Goal: Task Accomplishment & Management: Complete application form

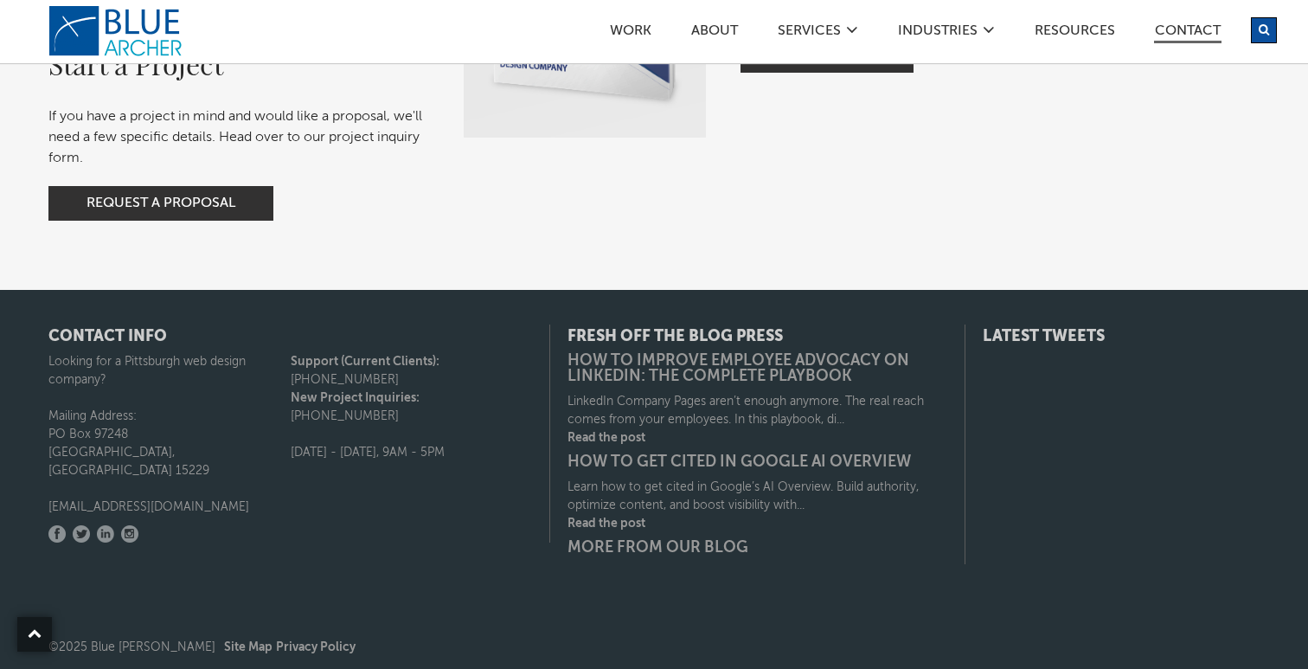
scroll to position [1663, 0]
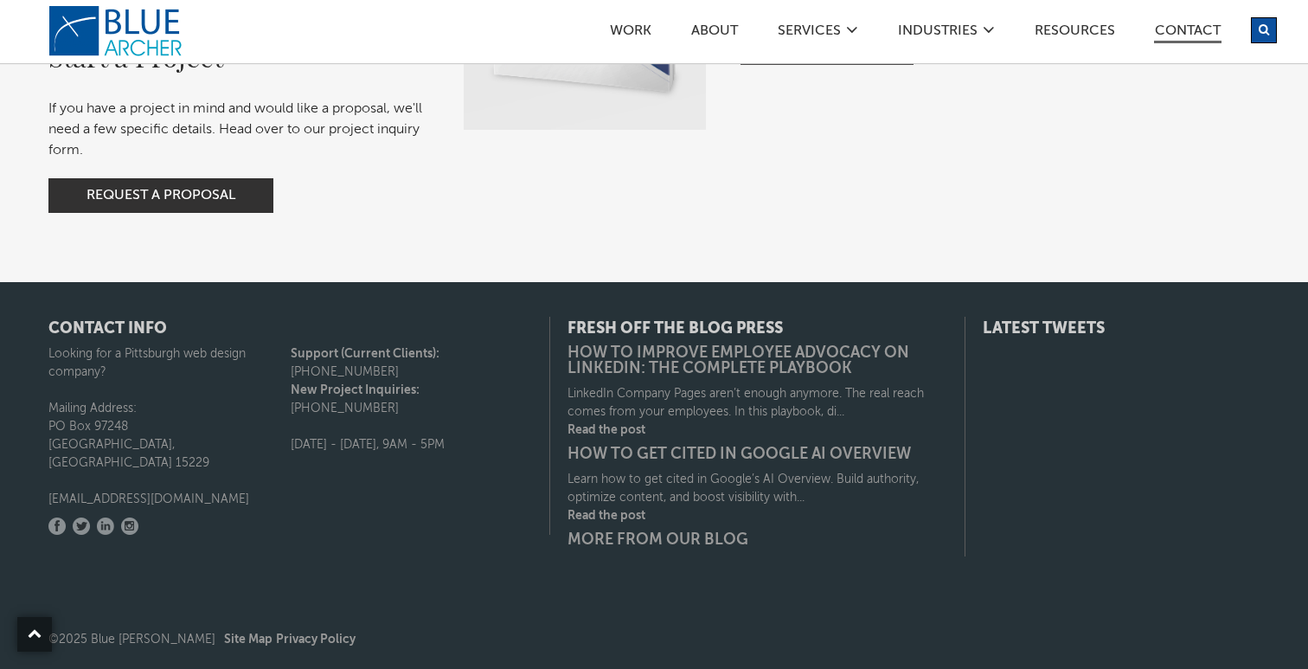
click at [150, 490] on p "[EMAIL_ADDRESS][DOMAIN_NAME]" at bounding box center [169, 499] width 242 height 18
click at [170, 490] on p "[EMAIL_ADDRESS][DOMAIN_NAME]" at bounding box center [169, 499] width 242 height 18
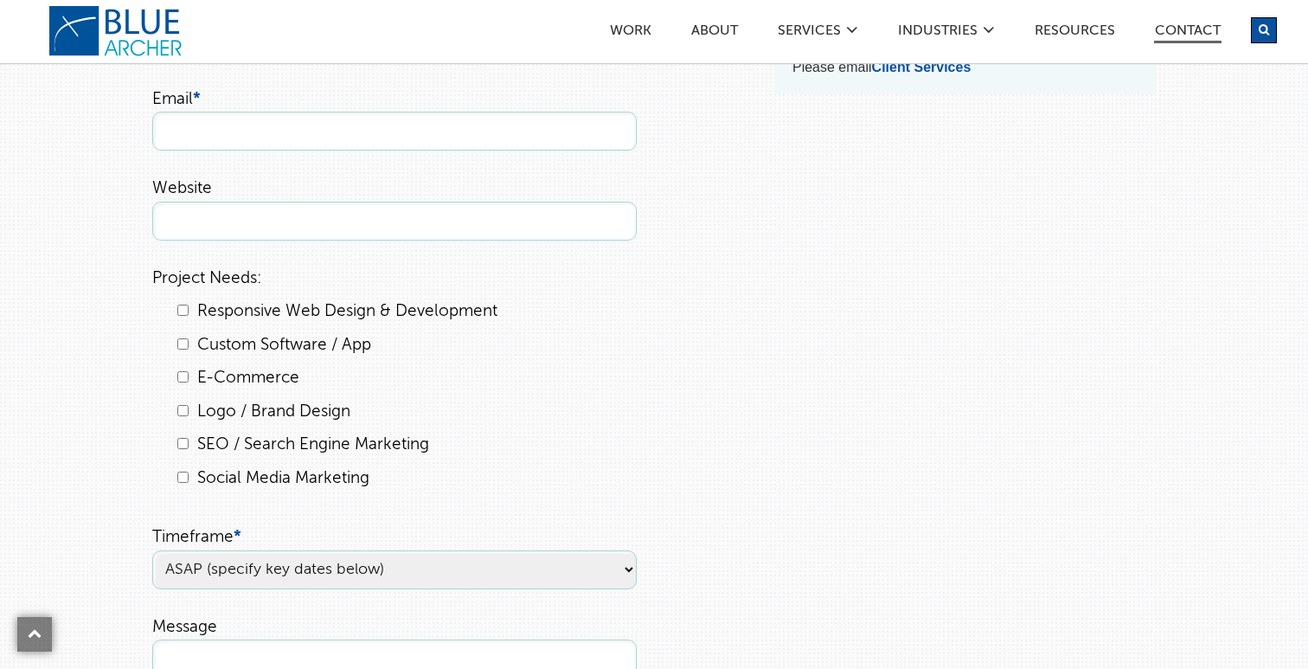
scroll to position [0, 0]
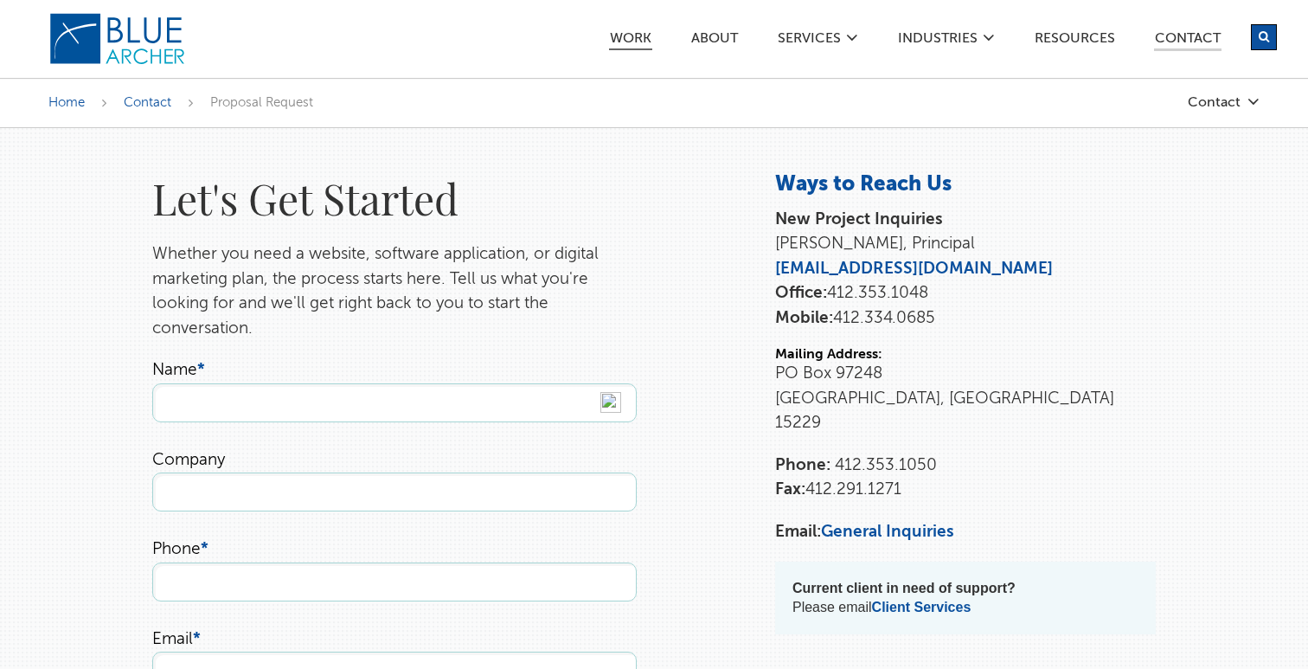
click at [632, 41] on link "Work" at bounding box center [630, 41] width 43 height 18
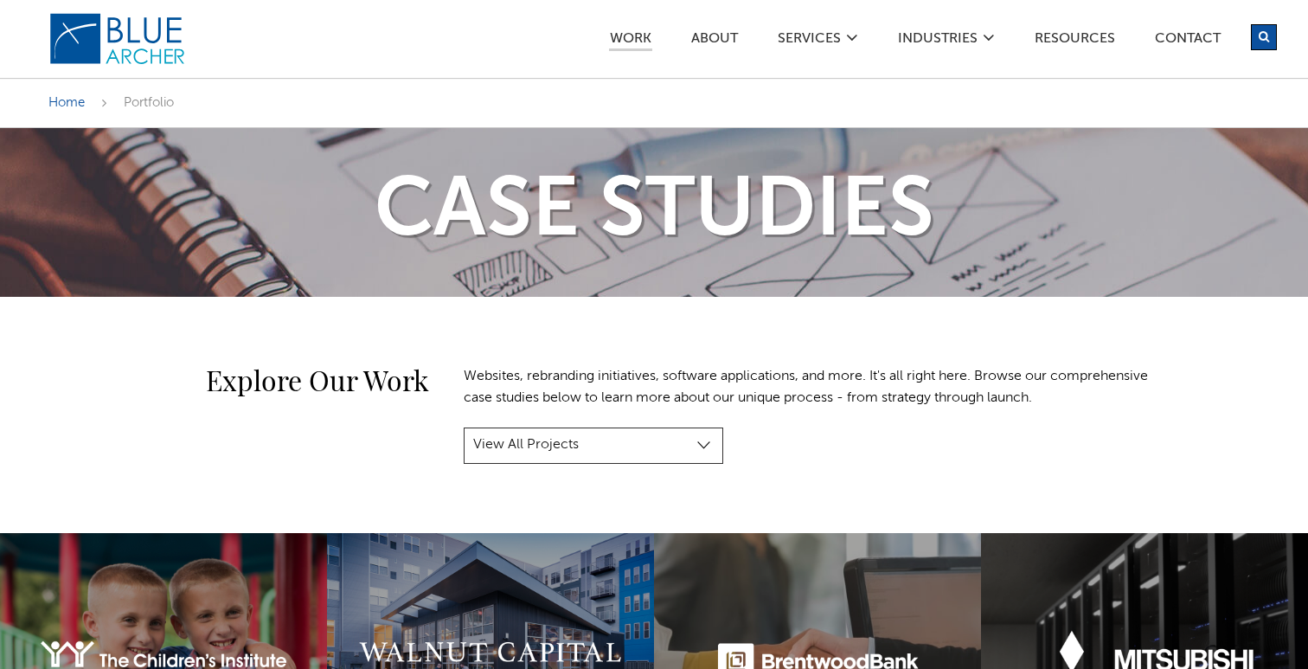
click at [528, 441] on select "View All Projects Manufacturing & Industrial Construction, Real Estate & Engine…" at bounding box center [593, 445] width 259 height 36
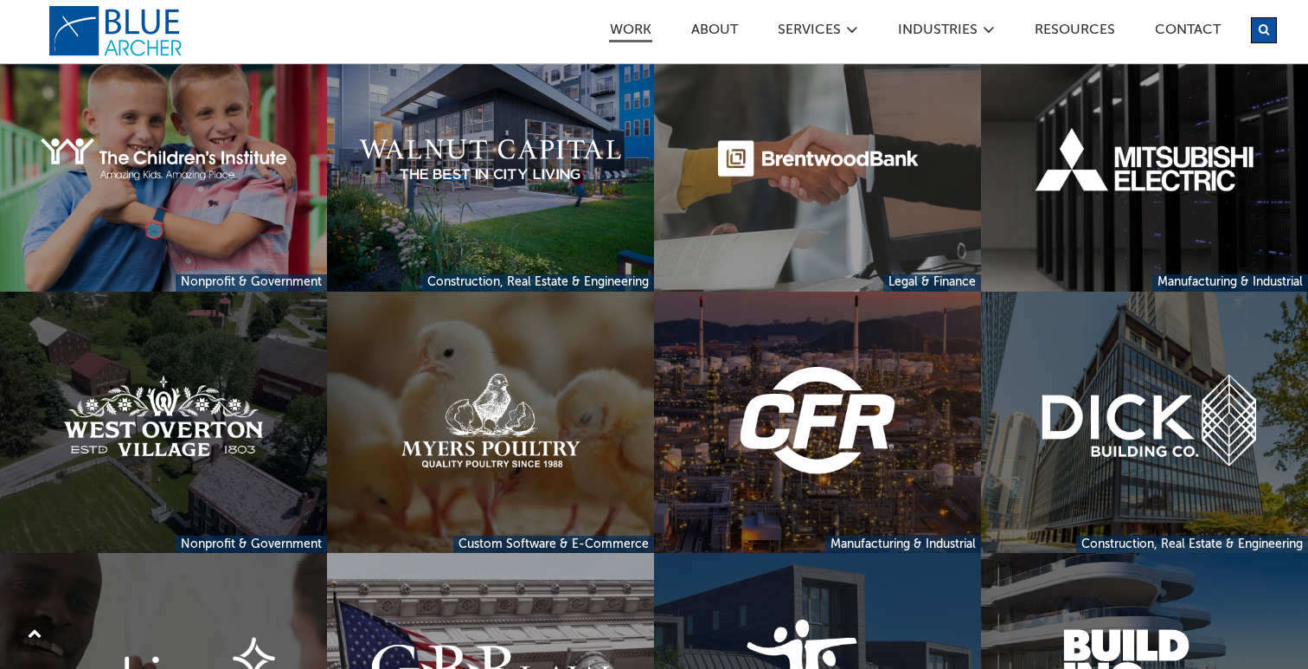
scroll to position [305, 0]
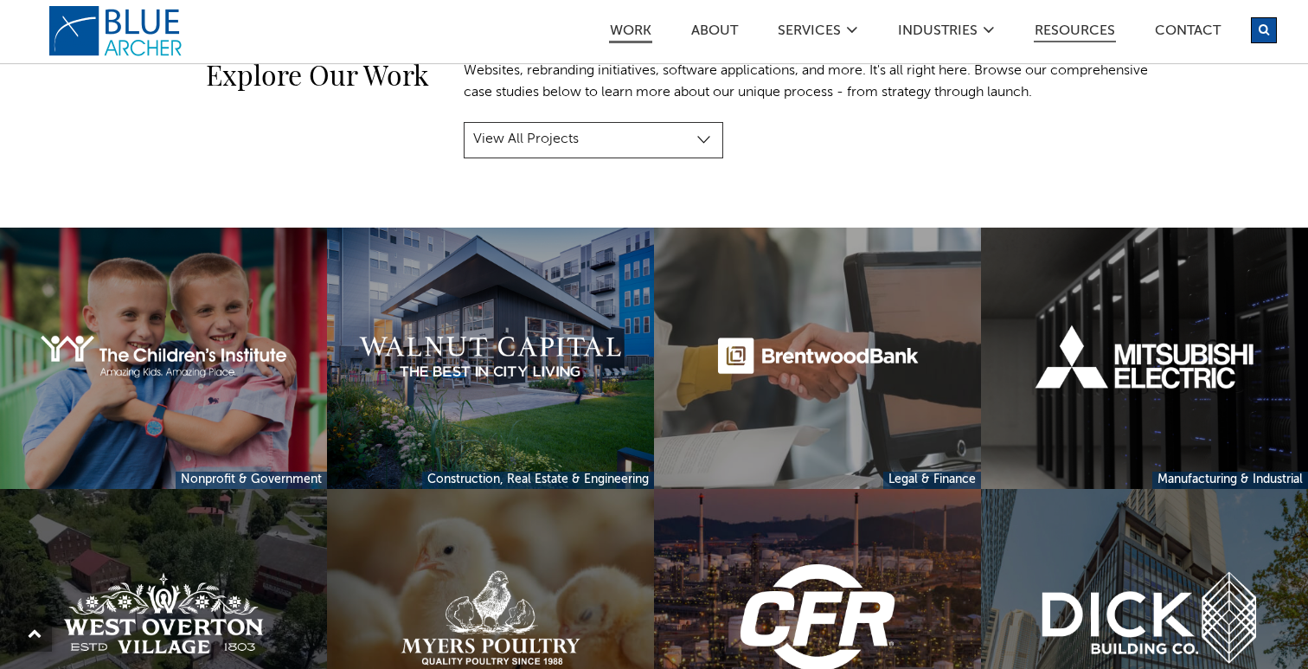
click at [1093, 35] on link "Resources" at bounding box center [1075, 33] width 82 height 18
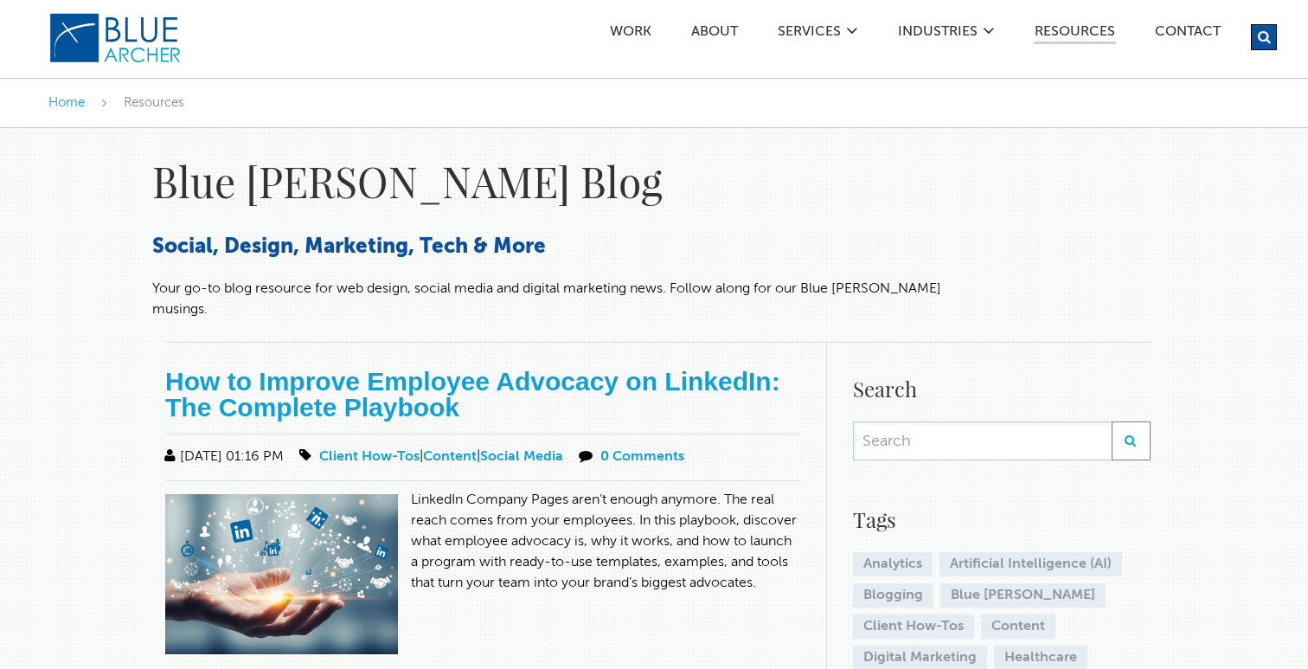
click at [123, 48] on img at bounding box center [115, 38] width 134 height 52
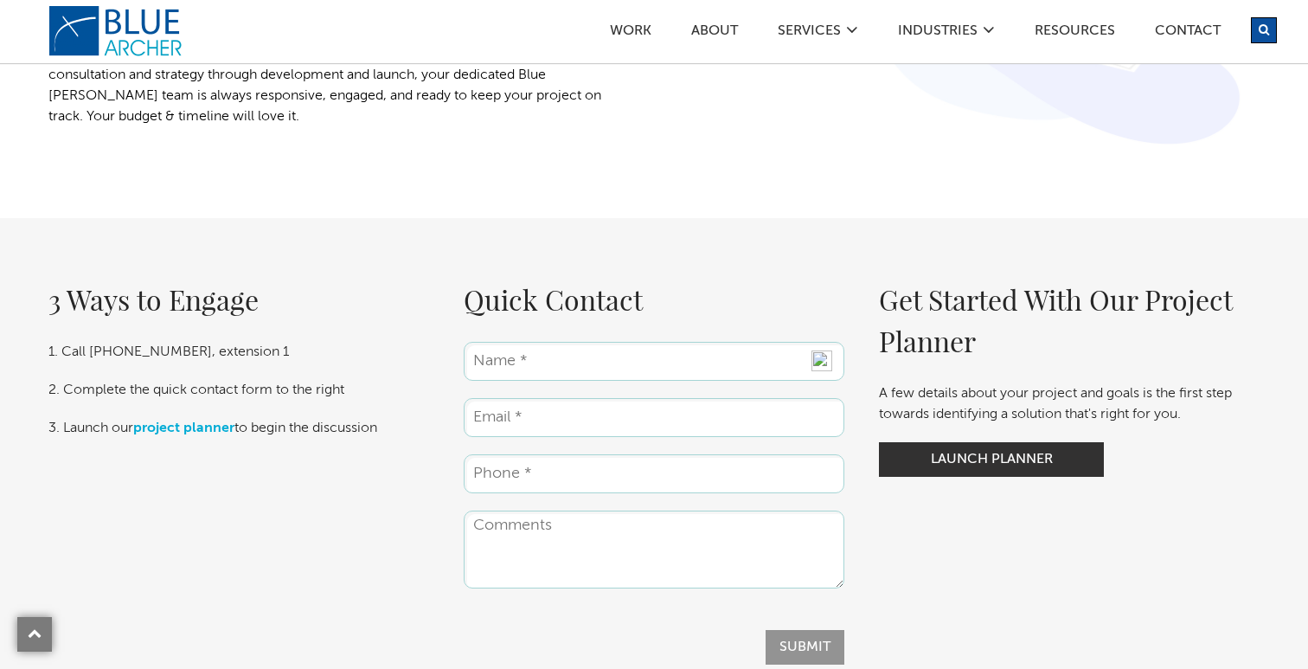
scroll to position [2591, 0]
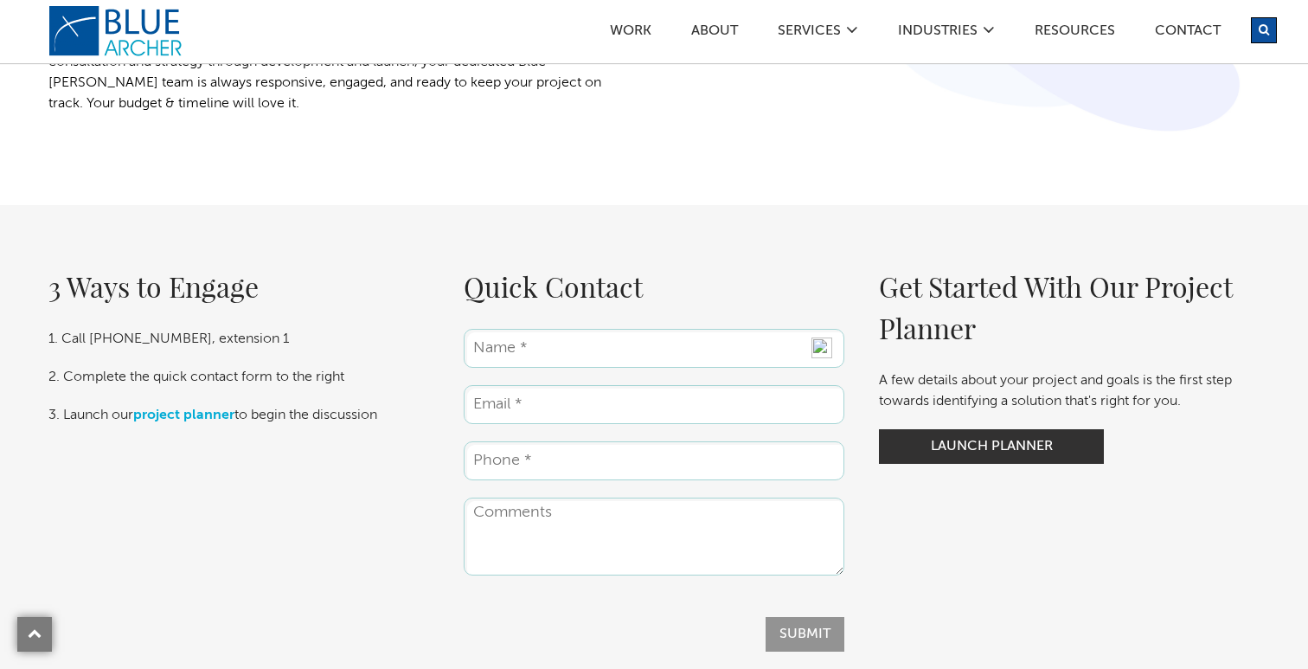
click at [549, 339] on input "Name *" at bounding box center [654, 348] width 381 height 39
type input "Zoey Z Lowe"
type input "zoeylowe2002@gmail.com"
type input "2159006339"
click at [513, 550] on textarea "Comments" at bounding box center [654, 536] width 381 height 78
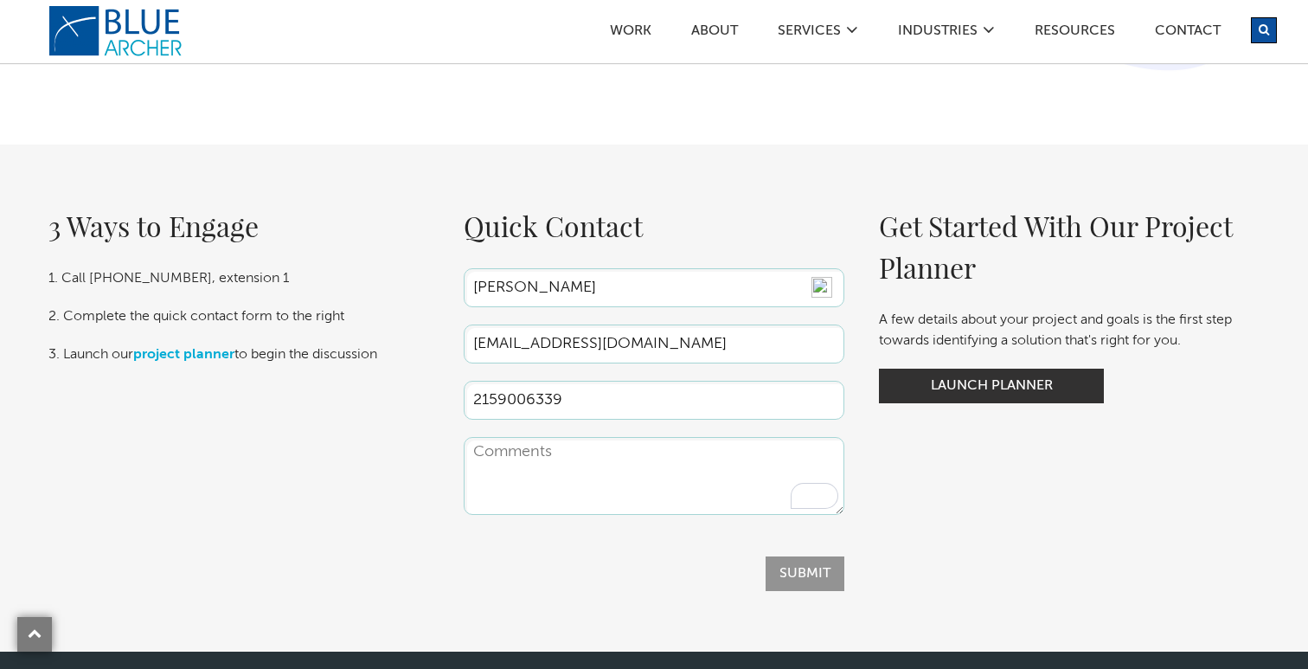
scroll to position [2656, 0]
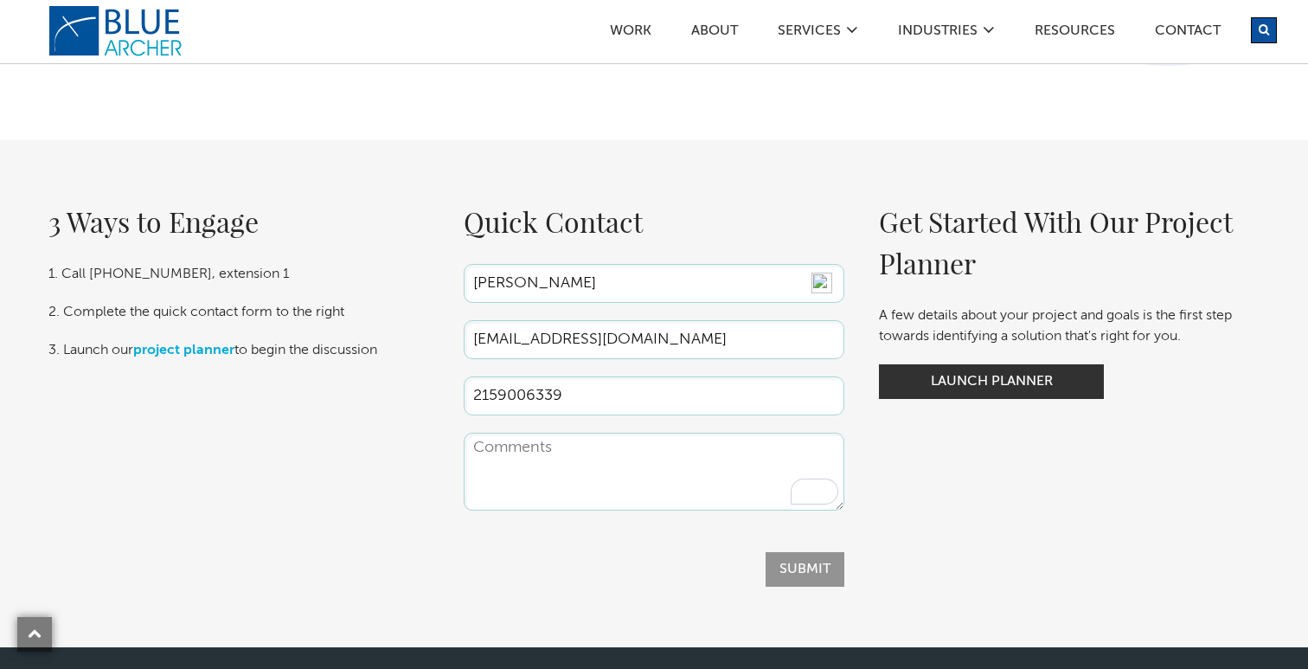
click at [542, 450] on textarea "Comments" at bounding box center [654, 471] width 381 height 78
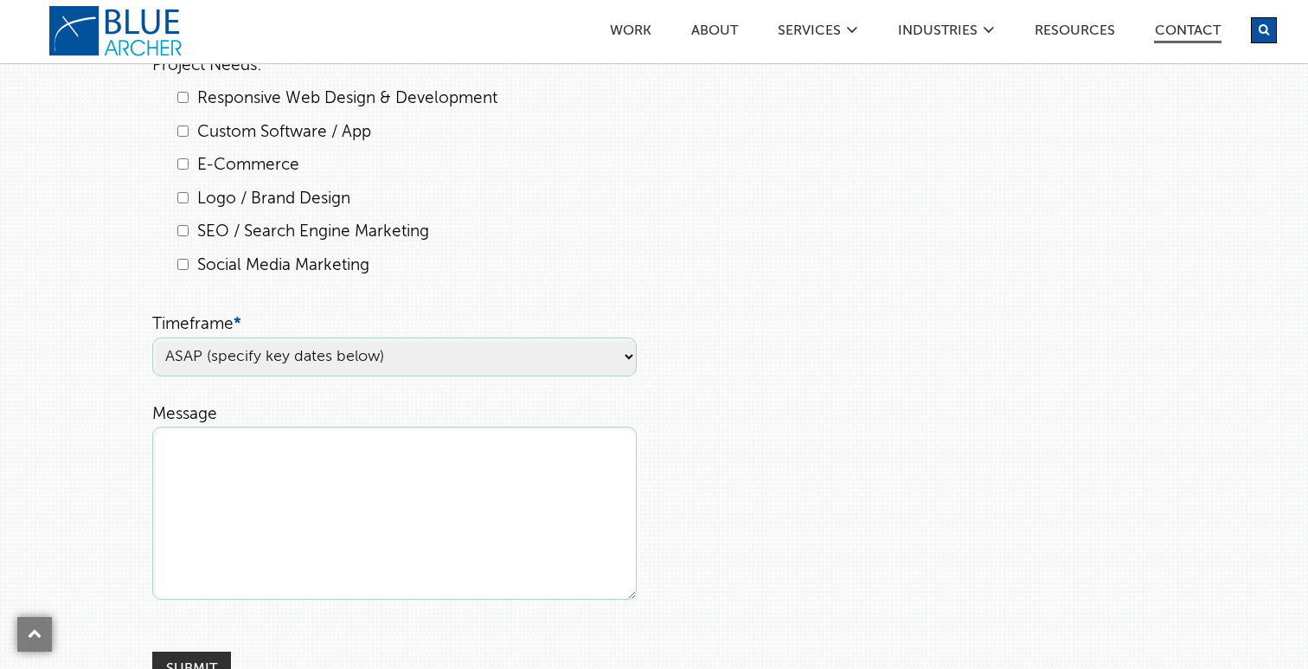
scroll to position [757, 0]
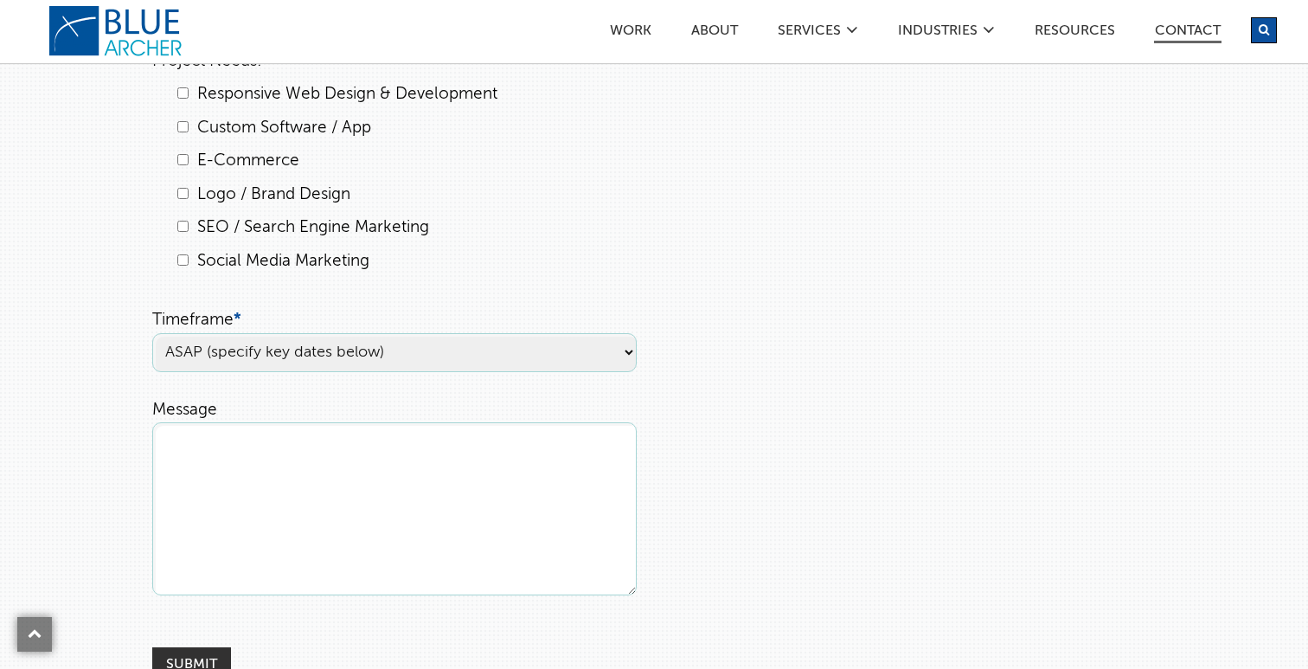
click at [290, 361] on select "ASAP (specify key dates below) [DATE] [DATE] Undecided" at bounding box center [394, 352] width 484 height 39
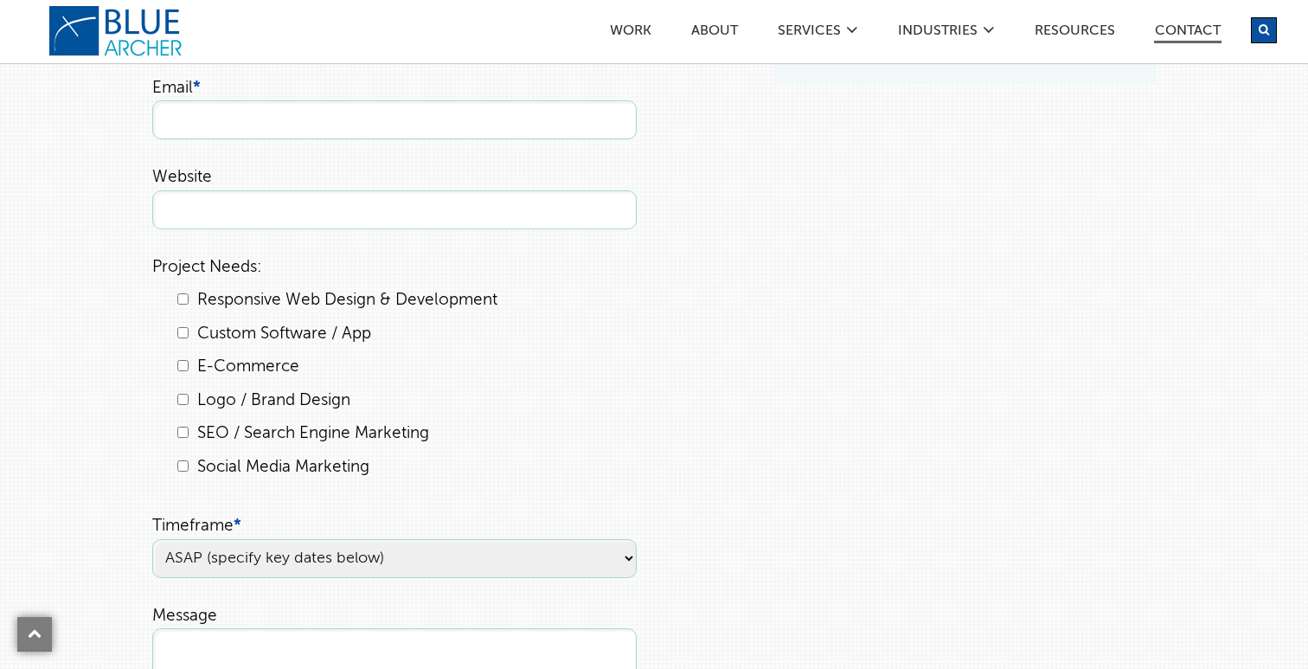
scroll to position [0, 0]
